Goal: Information Seeking & Learning: Learn about a topic

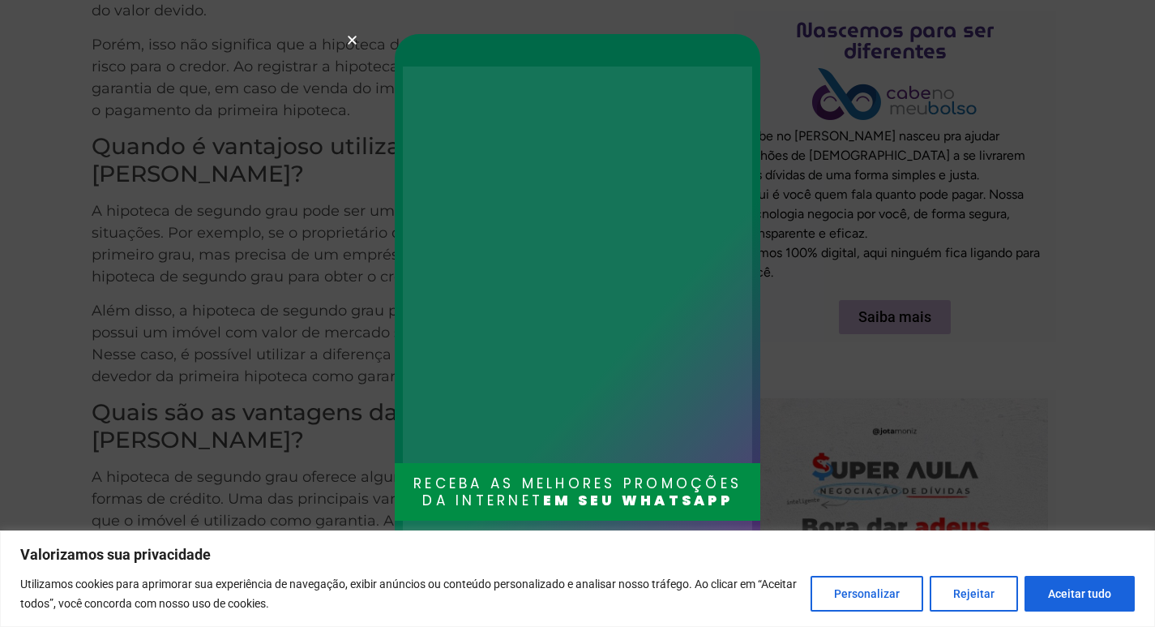
scroll to position [1175, 0]
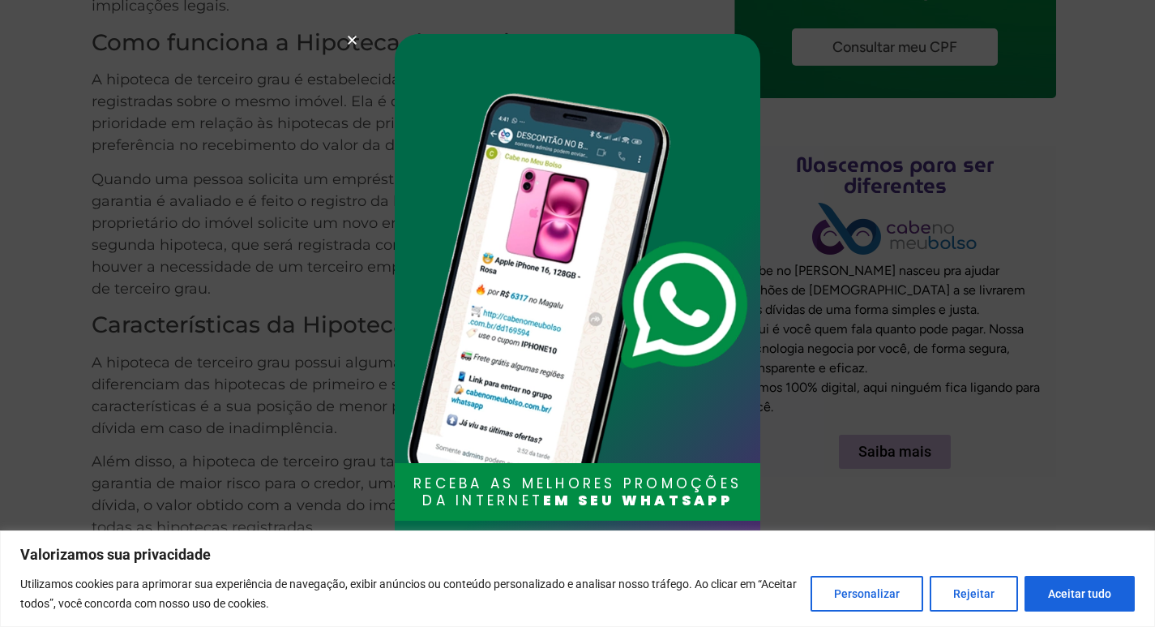
scroll to position [917, 0]
click at [342, 35] on div "RECEBA AS MELHORES PROMOÇÕES DA INTERNET EM SEU WHATSAPP Entrar no grupo" at bounding box center [577, 313] width 1155 height 627
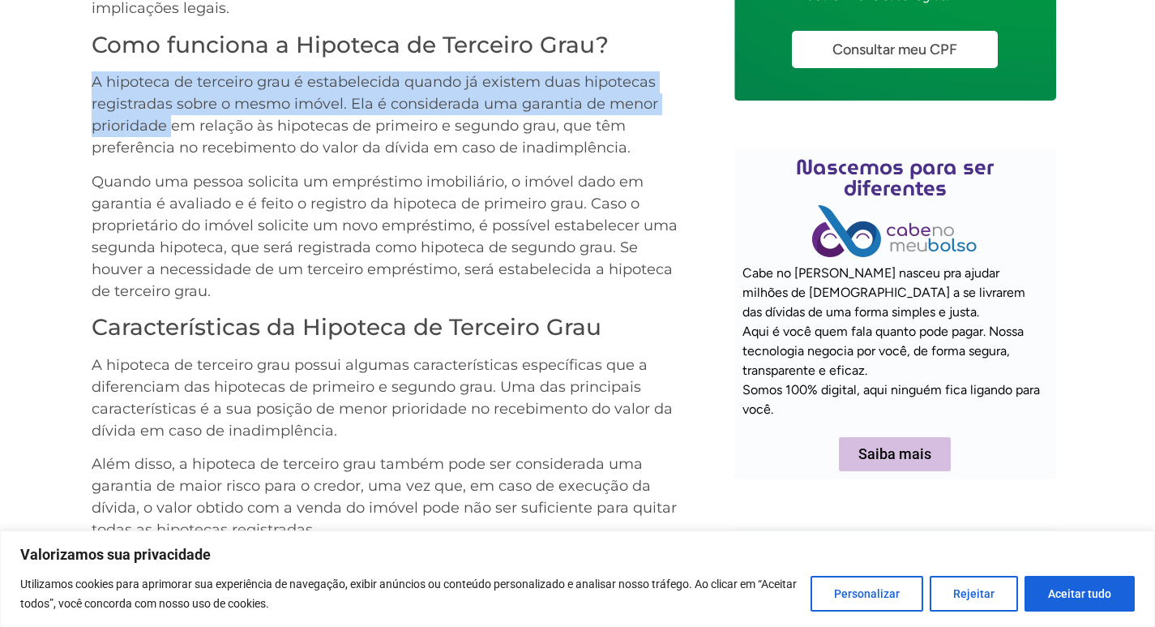
drag, startPoint x: 91, startPoint y: 79, endPoint x: 172, endPoint y: 122, distance: 91.8
click at [172, 122] on p "A hipoteca de terceiro grau é estabelecida quando já existem duas hipotecas reg…" at bounding box center [385, 115] width 587 height 88
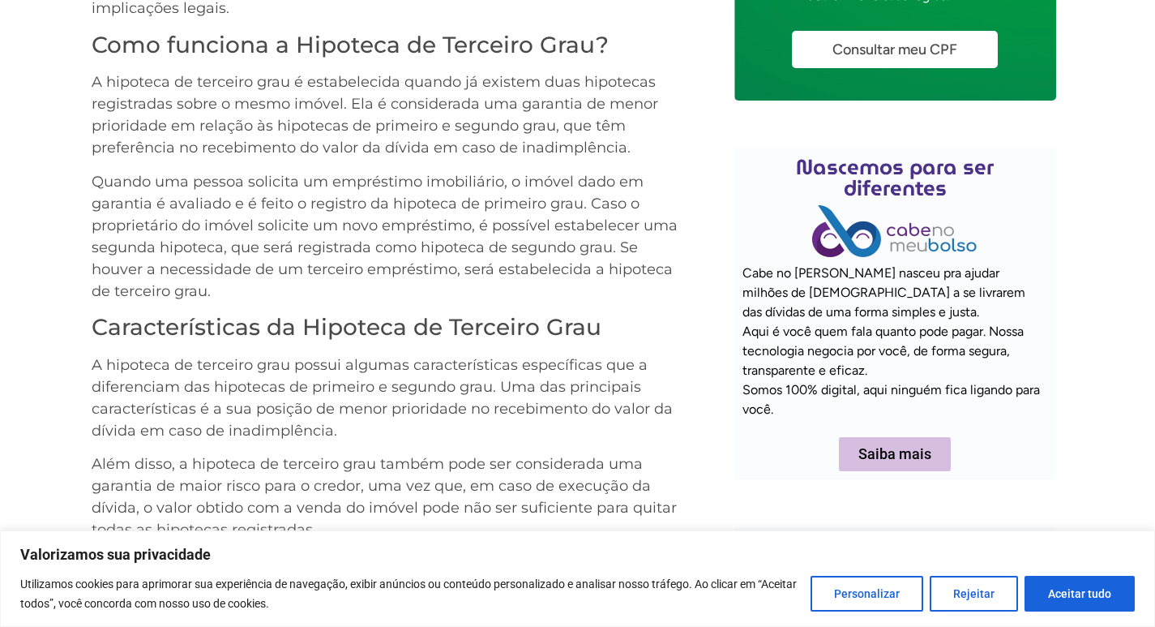
click at [431, 281] on p "Quando uma pessoa solicita um empréstimo imobiliário, o imóvel dado em garantia…" at bounding box center [385, 236] width 587 height 131
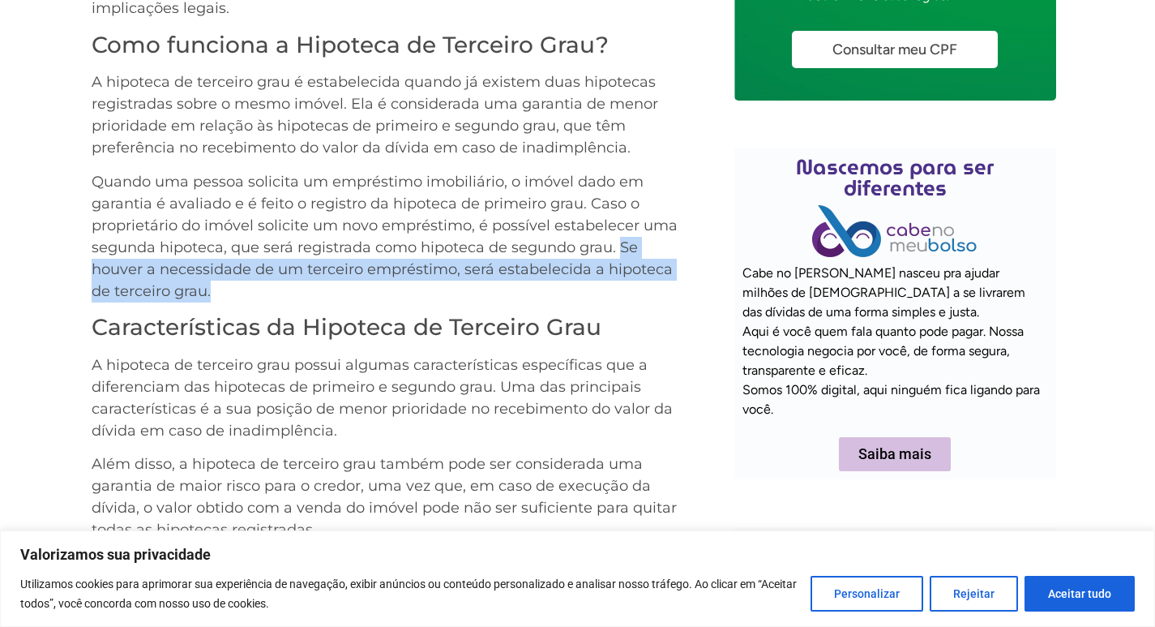
drag, startPoint x: 619, startPoint y: 251, endPoint x: 657, endPoint y: 285, distance: 50.5
click at [657, 285] on p "Quando uma pessoa solicita um empréstimo imobiliário, o imóvel dado em garantia…" at bounding box center [385, 236] width 587 height 131
